Goal: Navigation & Orientation: Go to known website

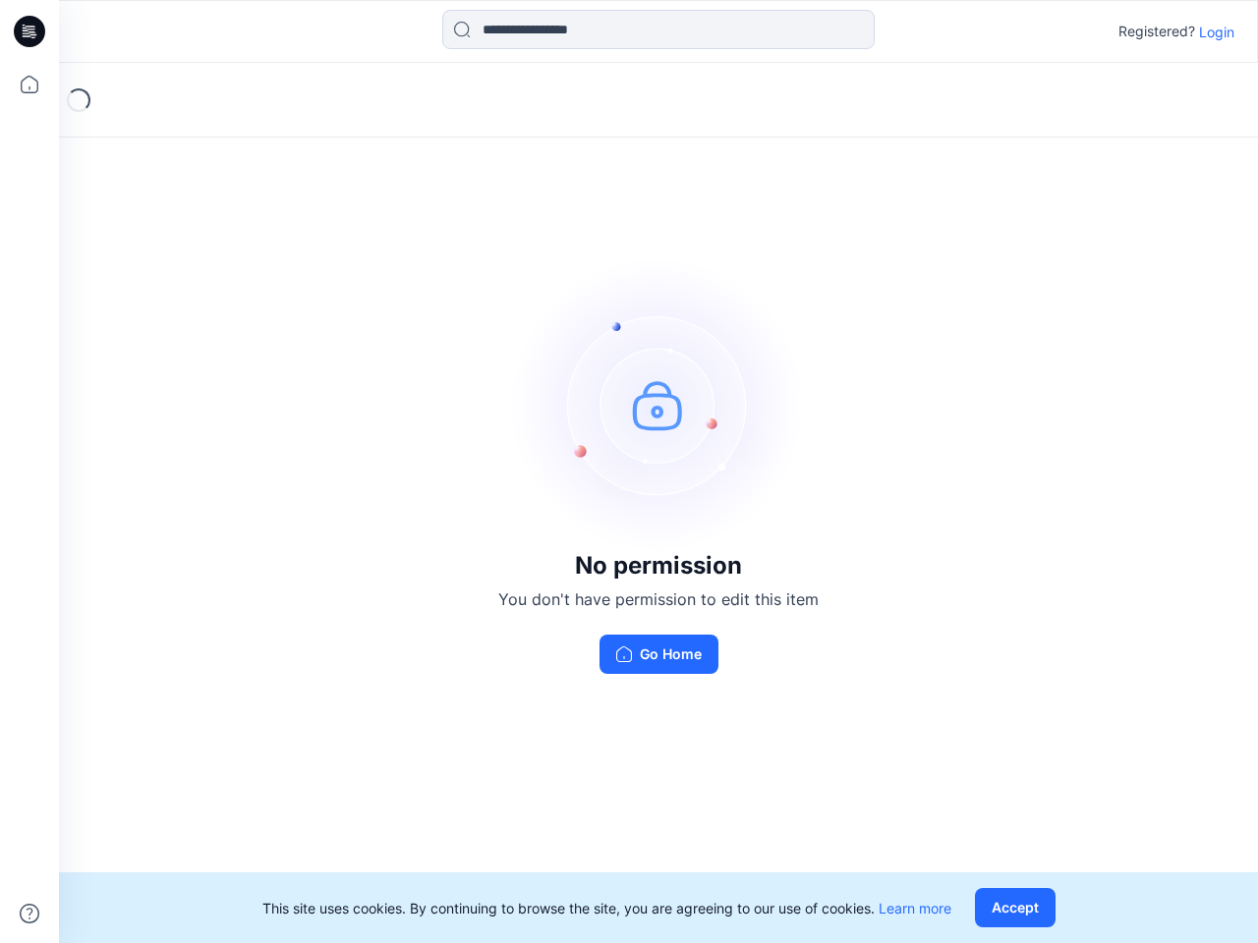
click at [629, 472] on img at bounding box center [658, 404] width 295 height 295
click at [30, 31] on icon at bounding box center [33, 31] width 8 height 1
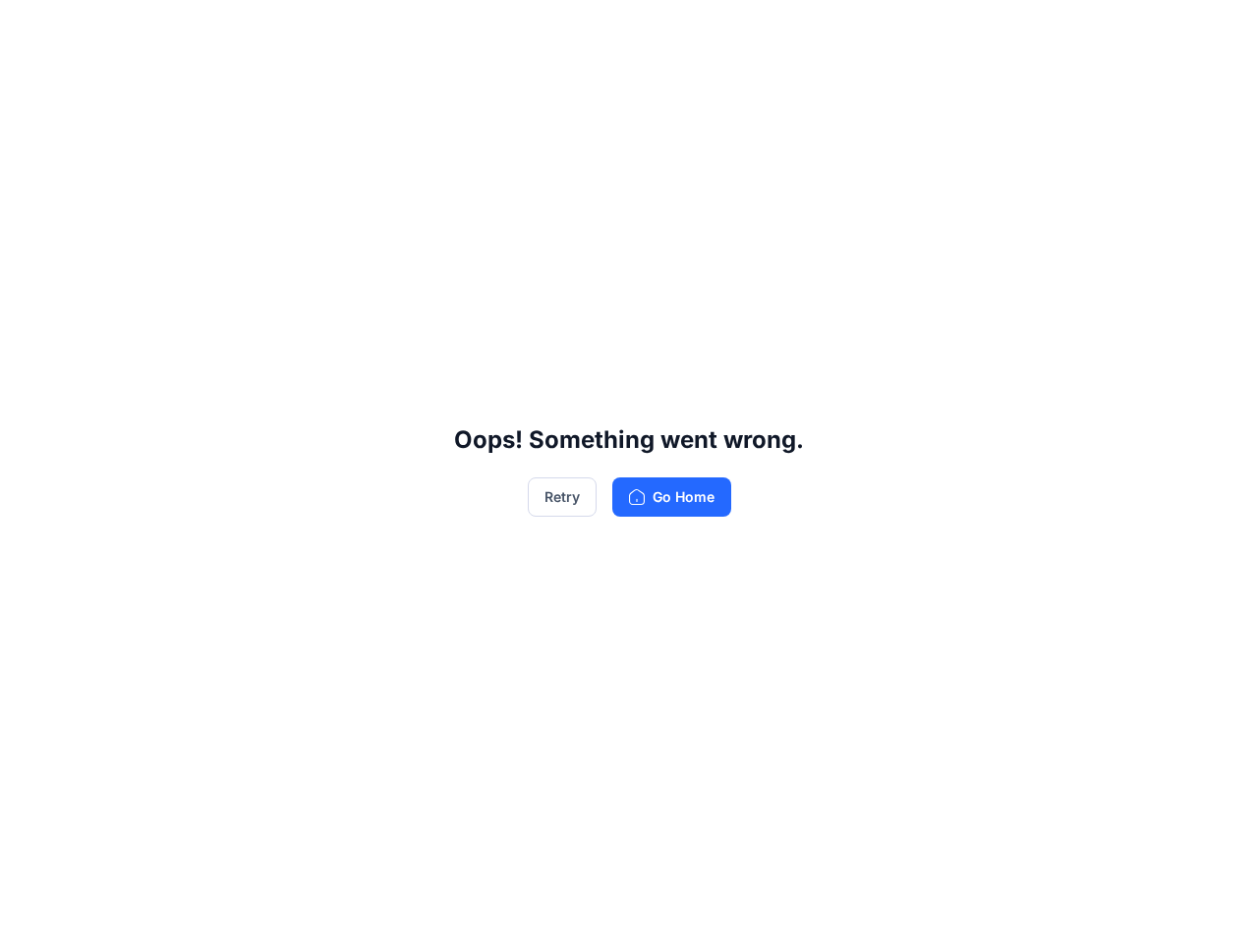
click at [29, 85] on div "Oops! Something went wrong. Retry Go Home" at bounding box center [629, 471] width 1258 height 943
click at [29, 914] on div "Oops! Something went wrong. Retry Go Home" at bounding box center [629, 471] width 1258 height 943
click at [658, 29] on div "Oops! Something went wrong. Retry Go Home" at bounding box center [629, 471] width 1258 height 943
click at [1217, 31] on div "Oops! Something went wrong. Retry Go Home" at bounding box center [629, 471] width 1258 height 943
click at [1019, 908] on div "Oops! Something went wrong. Retry Go Home" at bounding box center [629, 471] width 1258 height 943
